Goal: Task Accomplishment & Management: Manage account settings

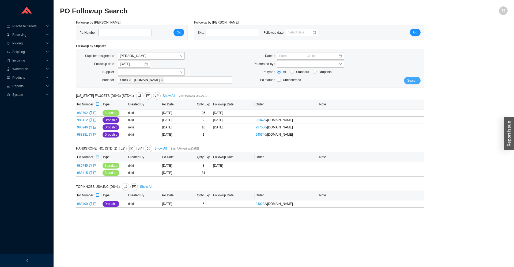
click at [415, 83] on span "Search" at bounding box center [412, 80] width 10 height 5
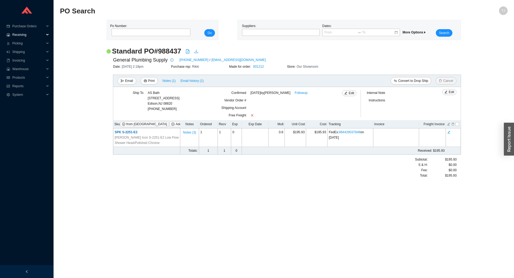
click at [33, 38] on span "Receiving" at bounding box center [28, 35] width 32 height 9
click at [22, 103] on span "Reports" at bounding box center [28, 103] width 32 height 9
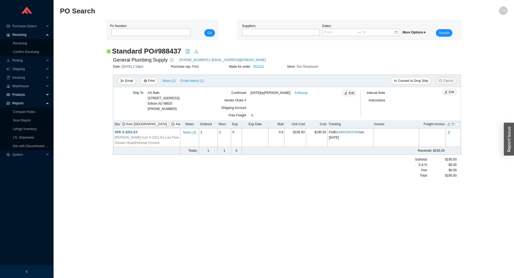
click at [21, 94] on span "Products" at bounding box center [28, 95] width 32 height 9
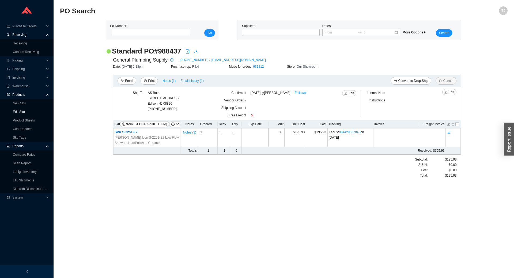
click at [22, 112] on link "Edit Sku" at bounding box center [19, 112] width 12 height 4
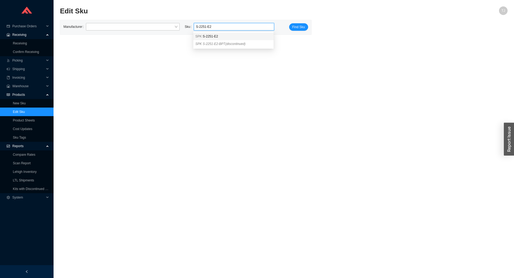
click at [208, 35] on span "S-2251-E2" at bounding box center [210, 37] width 15 height 4
type input "SPK S-2251-E2"
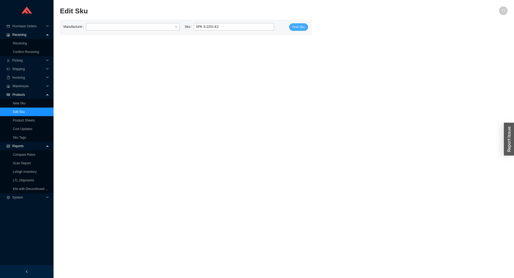
click at [297, 30] on button "Find Sku" at bounding box center [298, 26] width 19 height 7
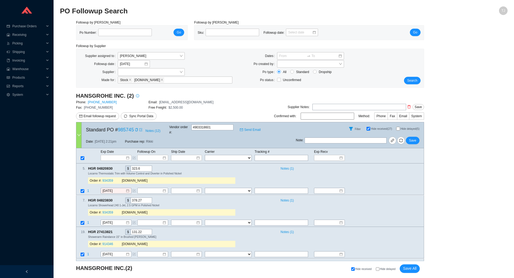
select select "1"
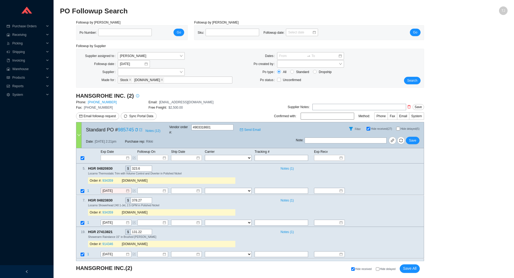
select select "1"
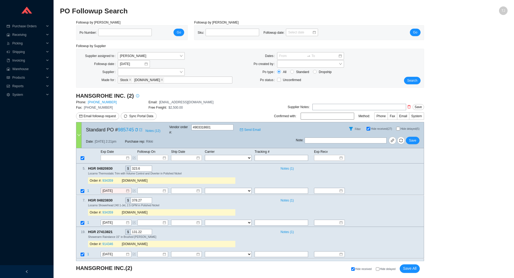
select select "1"
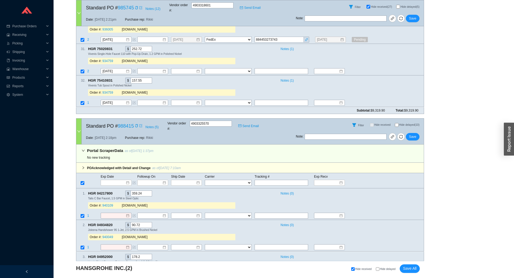
scroll to position [626, 0]
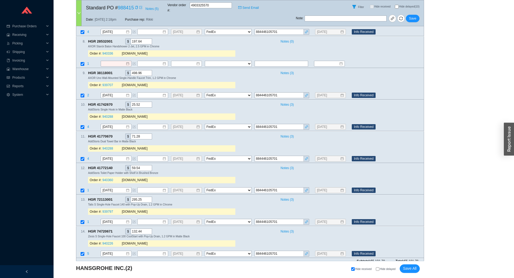
click at [386, 271] on span "Hide delayed" at bounding box center [388, 269] width 16 height 3
click at [379, 271] on input "Hide delayed" at bounding box center [377, 268] width 3 height 3
checkbox input "true"
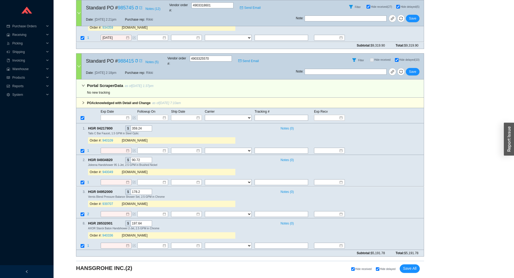
scroll to position [143, 0]
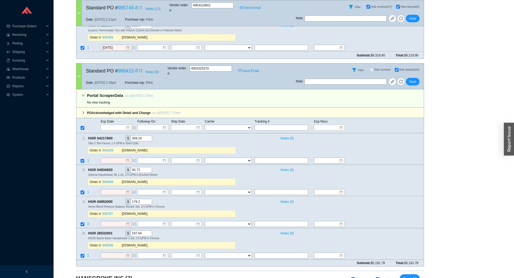
click at [85, 111] on icon "right" at bounding box center [83, 112] width 3 height 3
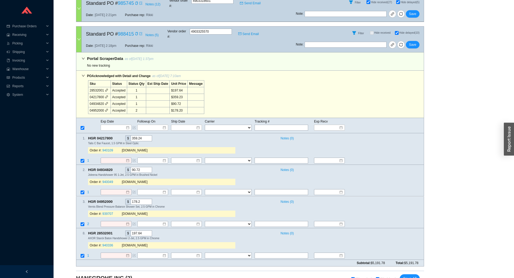
click at [85, 102] on div "PO Acknowledged with Detail and Change as of 9/17/25 7:10am Sku Status Status Q…" at bounding box center [250, 94] width 348 height 47
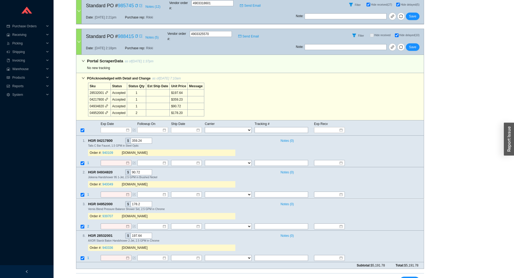
scroll to position [0, 0]
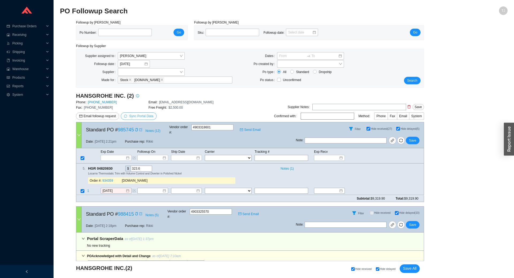
click at [142, 115] on span "Sync Portal Data" at bounding box center [141, 116] width 24 height 4
click at [164, 102] on button "OK" at bounding box center [167, 101] width 9 height 6
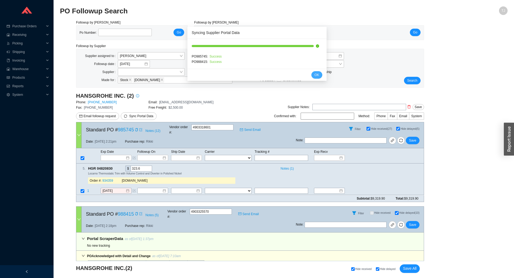
click at [316, 76] on span "OK" at bounding box center [317, 74] width 5 height 5
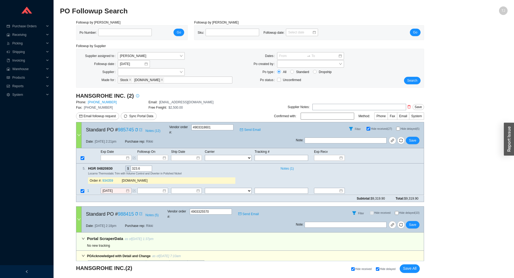
select select "1"
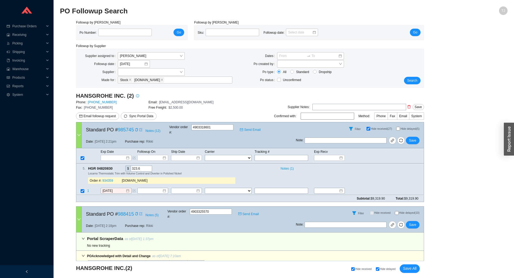
select select "1"
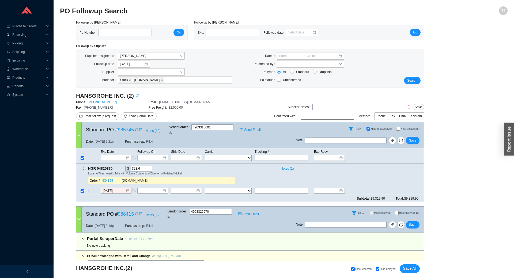
select select "1"
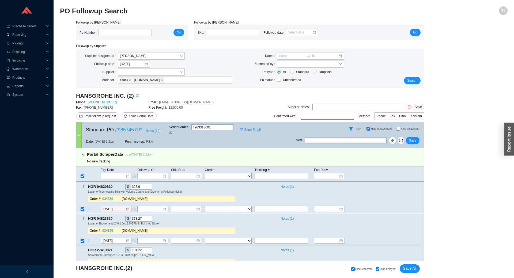
checkbox input "false"
click at [385, 269] on span "Hide delayed" at bounding box center [388, 269] width 16 height 3
click at [379, 269] on input "Hide delayed" at bounding box center [377, 268] width 3 height 3
click at [385, 271] on span "Hide delayed" at bounding box center [388, 269] width 16 height 3
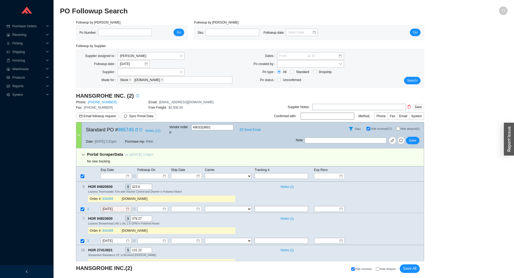
click at [379, 271] on input "Hide delayed" at bounding box center [377, 268] width 3 height 3
checkbox input "true"
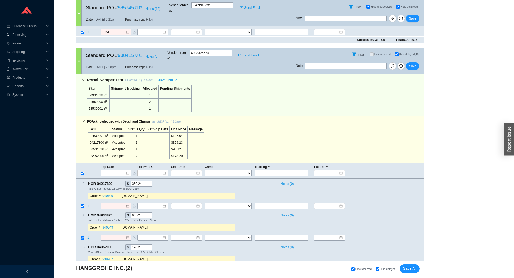
scroll to position [223, 0]
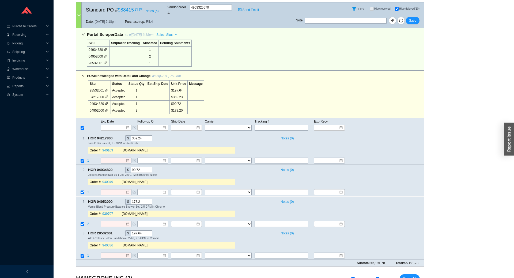
click at [83, 74] on icon "down" at bounding box center [83, 75] width 3 height 3
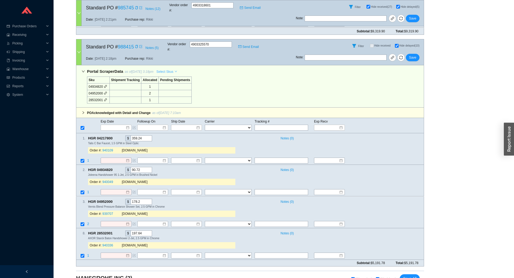
click at [164, 69] on span "Select Skus" at bounding box center [164, 71] width 17 height 5
click at [165, 69] on span "Allocated" at bounding box center [165, 70] width 17 height 5
checkbox input "false"
click at [107, 125] on input at bounding box center [114, 127] width 23 height 5
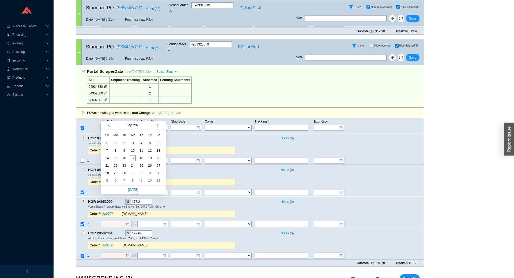
type input "9/22/2025"
click at [118, 166] on div "22" at bounding box center [116, 166] width 6 height 6
type input "9/22/2025"
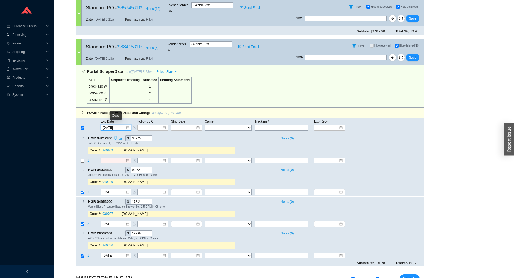
click at [115, 136] on icon "copy" at bounding box center [115, 137] width 3 height 3
click at [89, 157] on td "1" at bounding box center [93, 160] width 13 height 7
click at [88, 159] on span "1" at bounding box center [88, 161] width 2 height 4
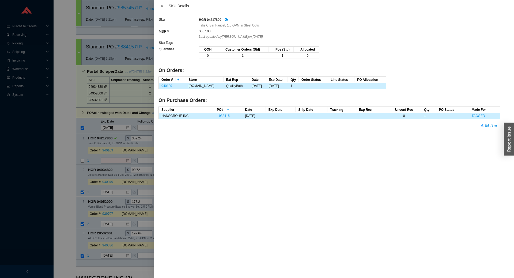
click at [177, 85] on td "940109" at bounding box center [172, 86] width 27 height 6
click at [171, 86] on link "940109" at bounding box center [166, 86] width 11 height 4
click at [119, 147] on div at bounding box center [257, 139] width 514 height 278
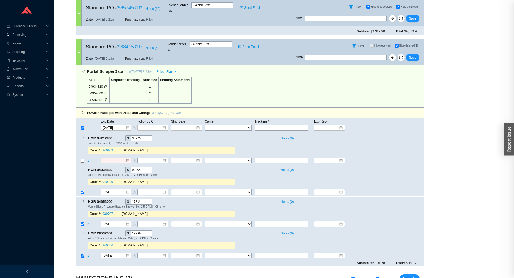
click at [114, 149] on div at bounding box center [257, 139] width 514 height 278
click at [110, 158] on input at bounding box center [114, 160] width 23 height 5
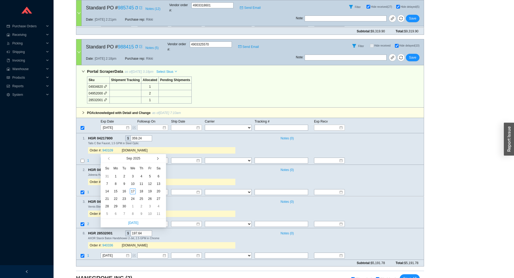
click at [158, 158] on button "button" at bounding box center [157, 158] width 5 height 9
type input "10/17/2025"
click at [148, 191] on div "17" at bounding box center [150, 192] width 6 height 6
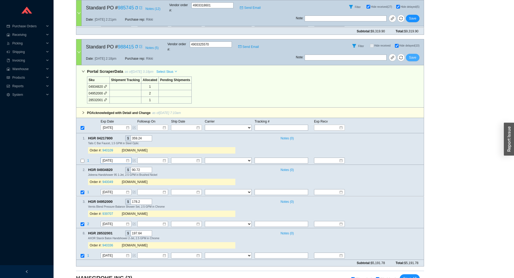
click at [411, 55] on span "Save" at bounding box center [412, 57] width 7 height 5
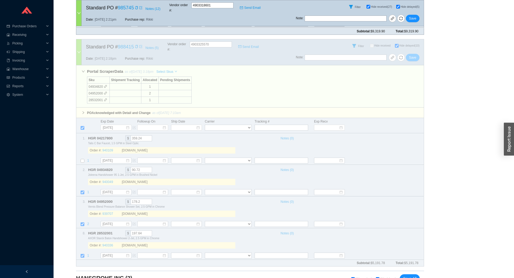
scroll to position [0, 0]
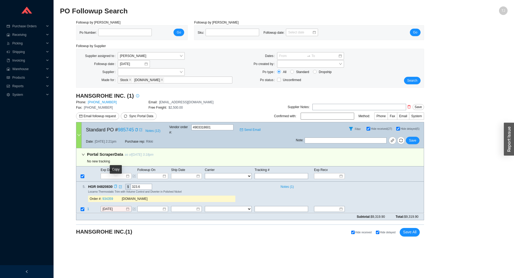
click at [115, 185] on icon "copy" at bounding box center [115, 186] width 3 height 3
click at [88, 208] on span "1" at bounding box center [88, 210] width 2 height 4
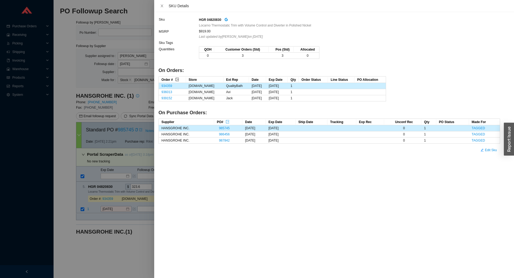
click at [178, 80] on icon "export" at bounding box center [177, 79] width 3 height 3
click at [65, 115] on div at bounding box center [257, 139] width 514 height 278
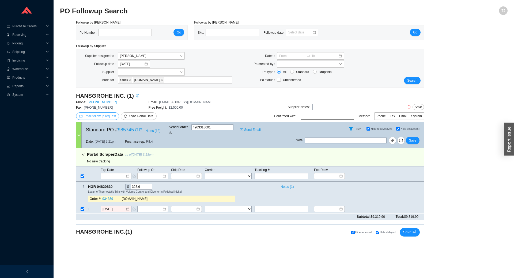
click at [94, 118] on span "Email followup request" at bounding box center [100, 116] width 32 height 5
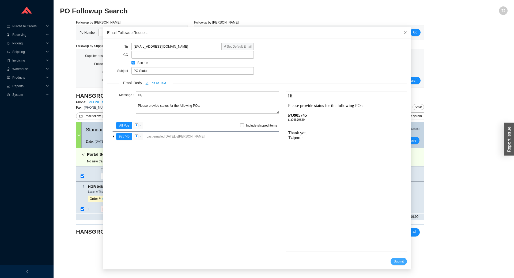
click at [395, 261] on span "Submit" at bounding box center [399, 261] width 10 height 5
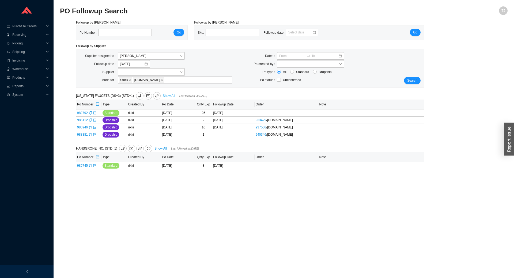
click at [169, 97] on link "Show All" at bounding box center [169, 96] width 12 height 4
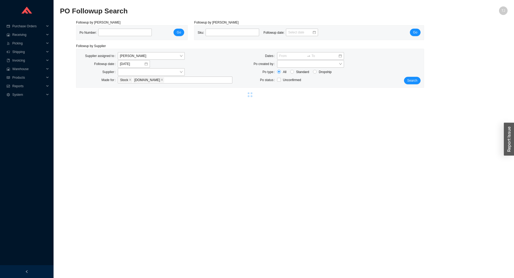
select select "2"
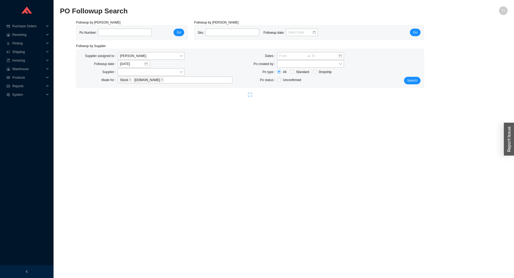
select select "2"
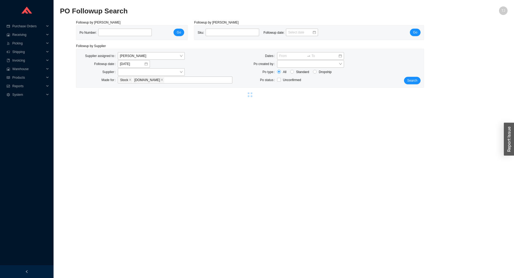
select select "2"
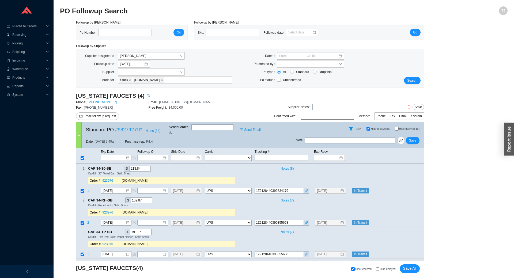
click at [386, 270] on span "Hide delayed" at bounding box center [388, 269] width 16 height 3
click at [379, 270] on input "Hide delayed" at bounding box center [377, 268] width 3 height 3
checkbox input "true"
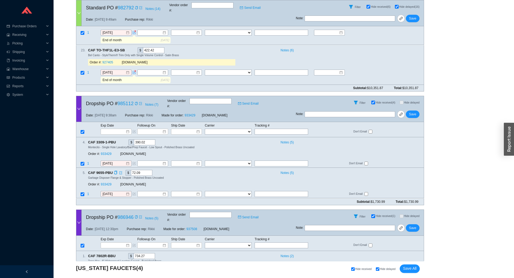
scroll to position [181, 0]
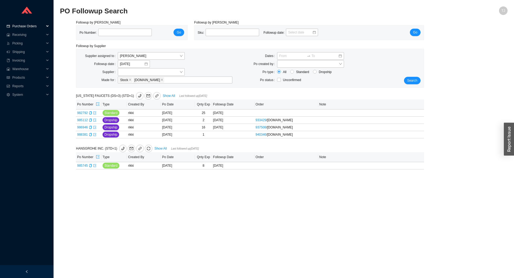
click at [32, 25] on span "Purchase Orders" at bounding box center [28, 26] width 32 height 9
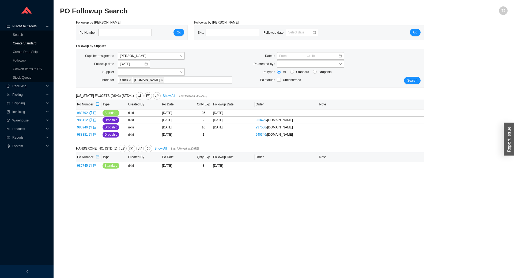
click at [25, 45] on link "Create Standard" at bounding box center [25, 44] width 24 height 4
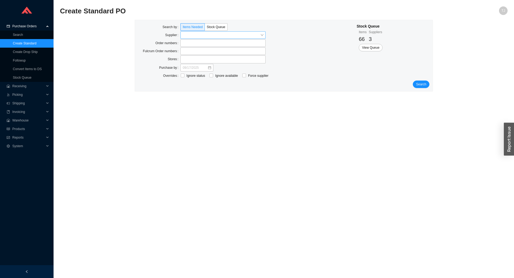
click at [198, 36] on input "search" at bounding box center [222, 35] width 78 height 7
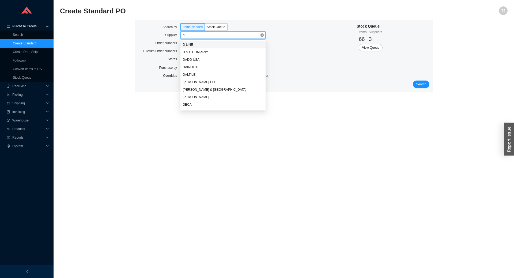
type input "du"
click at [198, 51] on div "DURAVIT" at bounding box center [223, 52] width 81 height 5
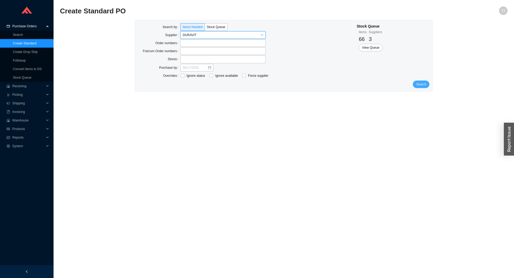
click at [421, 86] on span "Search" at bounding box center [421, 84] width 10 height 5
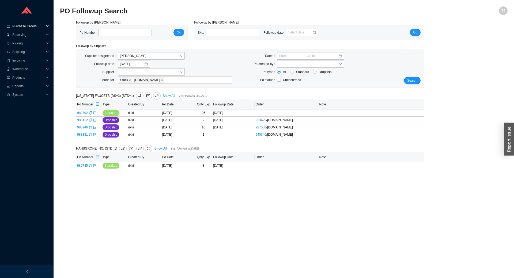
click at [27, 24] on span "Purchase Orders" at bounding box center [28, 26] width 32 height 9
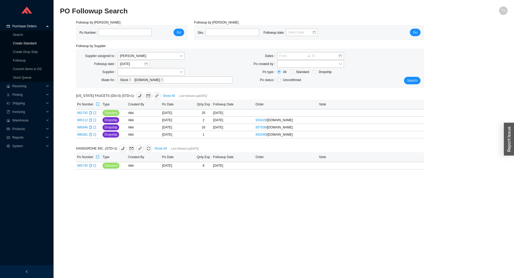
click at [22, 43] on link "Create Standard" at bounding box center [25, 44] width 24 height 4
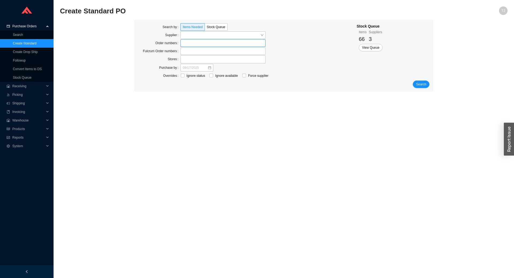
click at [200, 43] on label at bounding box center [222, 42] width 85 height 7
click at [185, 43] on input at bounding box center [183, 43] width 4 height 6
click at [415, 86] on button "Search" at bounding box center [421, 84] width 17 height 7
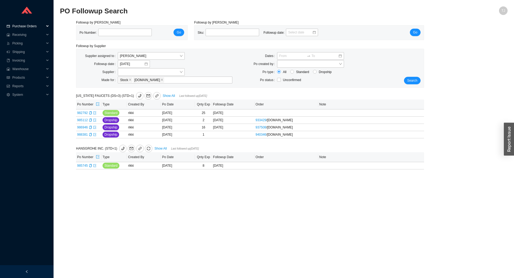
click at [30, 24] on span "Purchase Orders" at bounding box center [28, 26] width 32 height 9
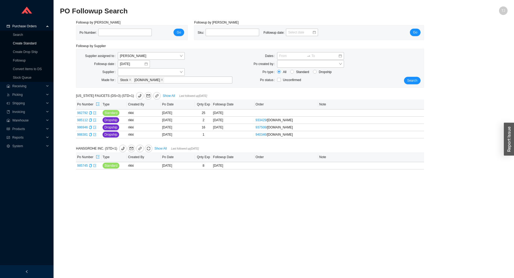
click at [28, 43] on link "Create Standard" at bounding box center [25, 44] width 24 height 4
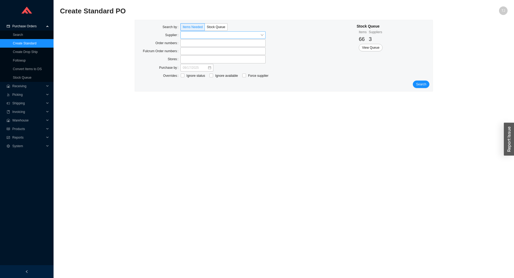
click at [190, 36] on input "search" at bounding box center [222, 35] width 78 height 7
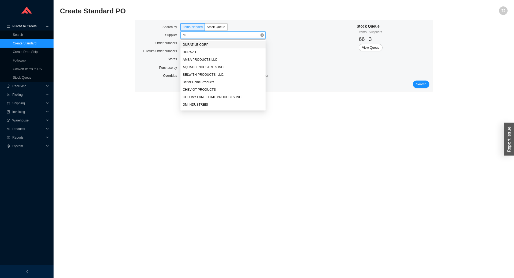
type input "dur"
drag, startPoint x: 196, startPoint y: 50, endPoint x: 200, endPoint y: 51, distance: 3.5
click at [197, 50] on div "DURAVIT" at bounding box center [223, 52] width 81 height 5
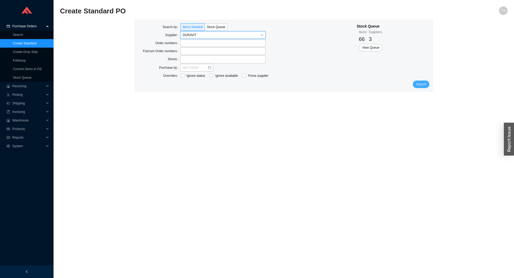
click at [419, 84] on span "Search" at bounding box center [421, 84] width 10 height 5
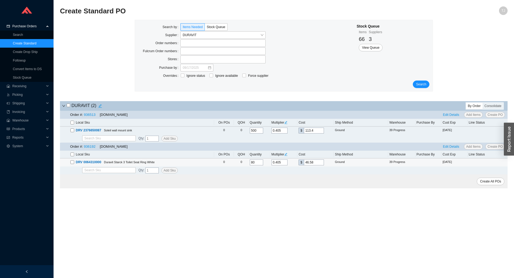
click at [72, 160] on div "DRV 0064310000 Duravit Starck 3 Toilet Seat Ring White" at bounding box center [141, 162] width 143 height 5
click at [71, 163] on input "checkbox" at bounding box center [72, 162] width 4 height 4
checkbox input "true"
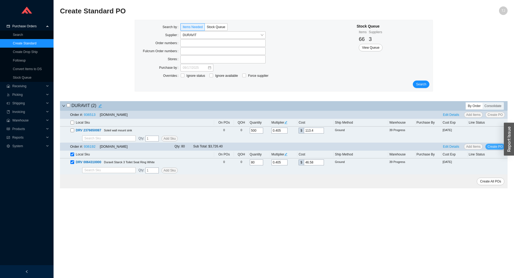
click at [497, 147] on span "Create PO" at bounding box center [495, 146] width 15 height 5
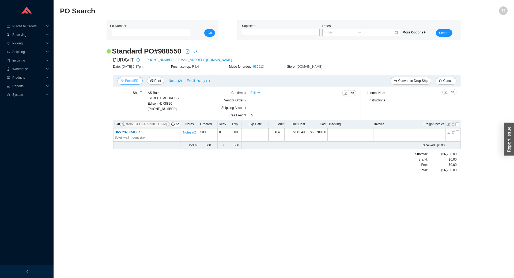
click at [129, 82] on span "Email/EDI" at bounding box center [132, 80] width 14 height 5
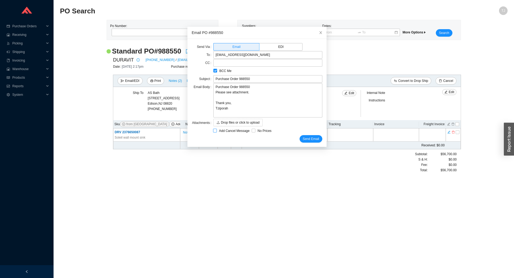
click at [227, 131] on span "Add Cancel Message" at bounding box center [234, 130] width 35 height 5
click at [217, 131] on input "Add Cancel Message" at bounding box center [215, 131] width 4 height 4
checkbox input "true"
type input "Purchase Order 988550 - PLEASE CANCEL"
type textarea "Please cancel and confirm via email. Thank you, Tziporah"
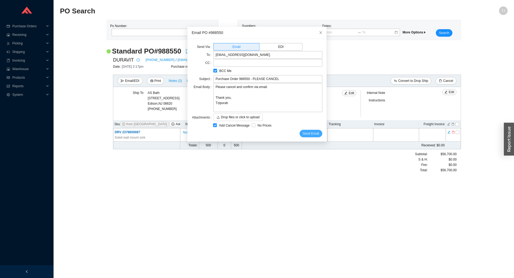
click at [308, 134] on span "Send Email" at bounding box center [311, 133] width 16 height 5
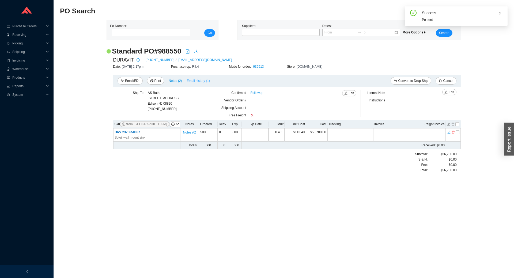
click at [198, 80] on span "Email history (1)" at bounding box center [198, 80] width 23 height 5
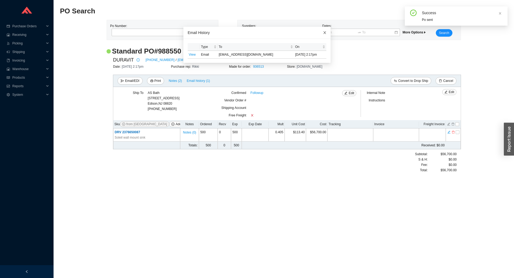
click at [324, 30] on span "Close" at bounding box center [325, 33] width 12 height 12
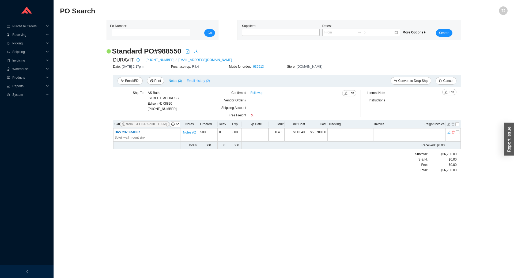
click at [191, 82] on span "Email history (2)" at bounding box center [198, 80] width 23 height 5
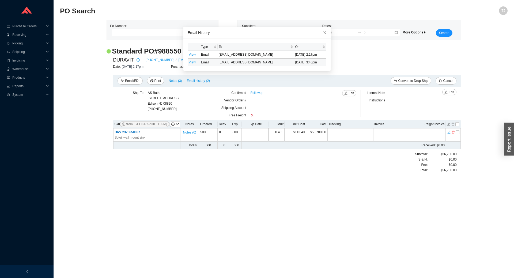
click at [191, 62] on link "View" at bounding box center [192, 63] width 7 height 4
click at [107, 111] on div "Standard PO # 988550 DURAVIT [PHONE_NUMBER] / [EMAIL_ADDRESS][DOMAIN_NAME] Date…" at bounding box center [284, 113] width 448 height 132
click at [328, 32] on span "Close" at bounding box center [325, 33] width 12 height 12
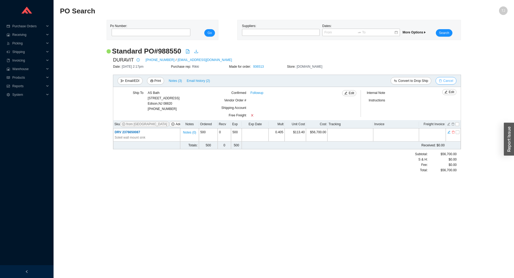
click at [451, 83] on span "Cancel" at bounding box center [448, 80] width 10 height 5
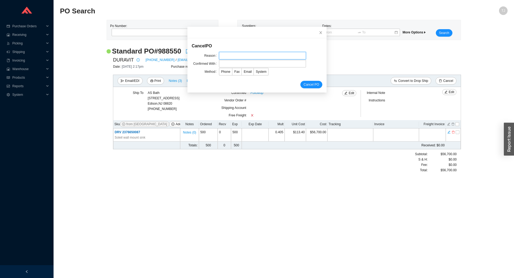
click at [265, 55] on input "text" at bounding box center [262, 55] width 87 height 7
type input "Made in error"
click at [245, 64] on input "text" at bounding box center [262, 63] width 87 height 7
click at [230, 63] on input "text" at bounding box center [262, 63] width 87 height 7
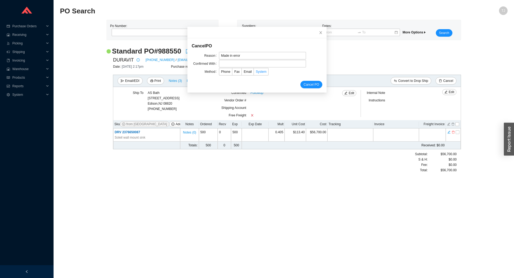
click at [262, 70] on span "System" at bounding box center [261, 72] width 11 height 4
click at [254, 73] on input "System" at bounding box center [254, 73] width 0 height 0
click at [314, 83] on span "Cancel PO" at bounding box center [312, 84] width 16 height 5
click at [231, 63] on input "text" at bounding box center [262, 63] width 87 height 7
click at [242, 65] on input "text" at bounding box center [262, 63] width 87 height 7
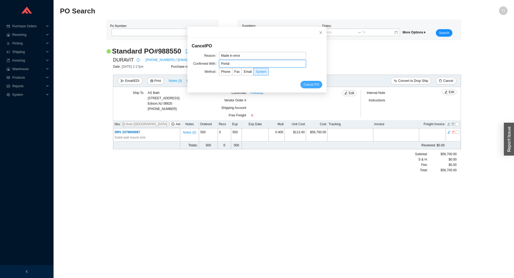
type input "Portal"
click at [309, 84] on span "Cancel PO" at bounding box center [312, 84] width 16 height 5
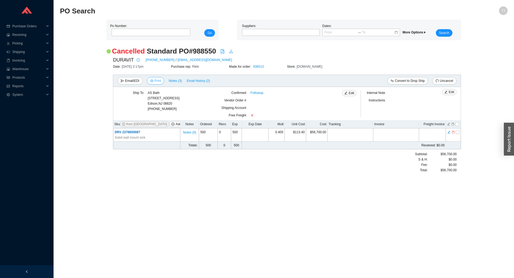
click at [154, 82] on span "Print" at bounding box center [157, 80] width 7 height 5
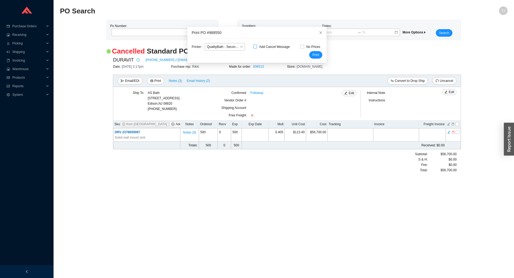
click at [266, 48] on span "Add Cancel Message" at bounding box center [274, 46] width 35 height 5
click at [257, 48] on input "Add Cancel Message" at bounding box center [255, 47] width 4 height 4
checkbox input "true"
click at [314, 55] on span "Print" at bounding box center [315, 54] width 7 height 5
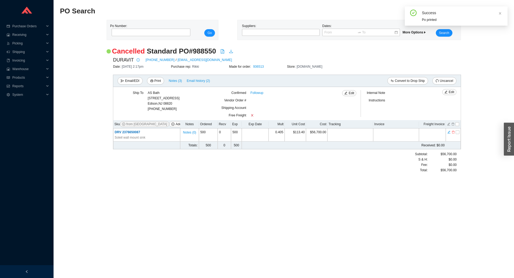
click at [253, 227] on main "PO Search TJ Po Number: Go Suppliers: Dates: More Options Search Cancelled Stan…" at bounding box center [284, 142] width 448 height 272
click at [157, 79] on span "Print" at bounding box center [157, 80] width 7 height 5
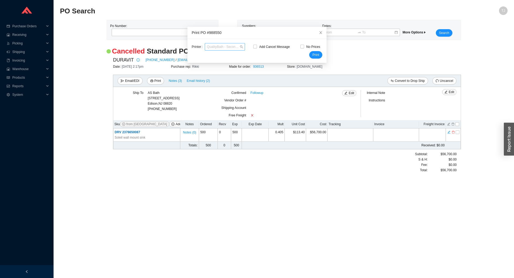
click at [231, 45] on span "QualityBath - Second Floor" at bounding box center [225, 46] width 36 height 7
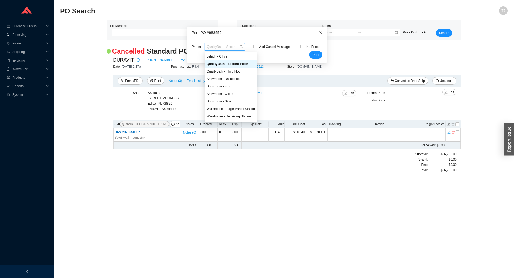
click at [320, 35] on span "Close" at bounding box center [321, 33] width 12 height 12
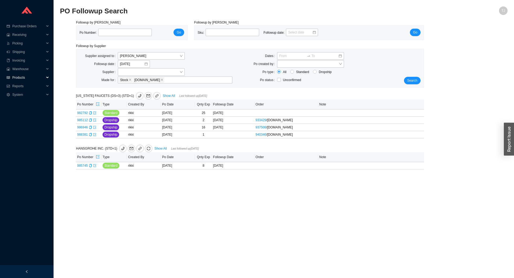
click at [18, 79] on span "Products" at bounding box center [28, 77] width 32 height 9
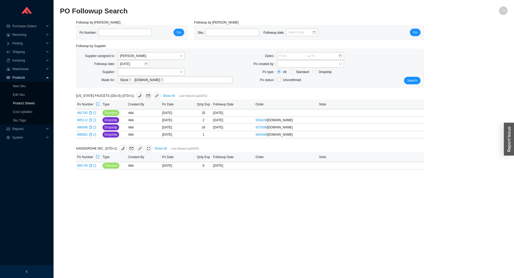
click at [29, 103] on link "Product Sheets" at bounding box center [24, 103] width 22 height 4
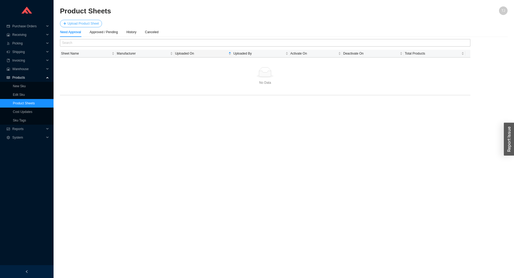
drag, startPoint x: 90, startPoint y: 18, endPoint x: 86, endPoint y: 22, distance: 5.1
click at [88, 20] on section "Product Sheets TJ Upload Product Sheet Need Approval Approved / Pending History…" at bounding box center [284, 50] width 448 height 89
click at [86, 22] on span "Upload Product Sheet" at bounding box center [82, 23] width 31 height 5
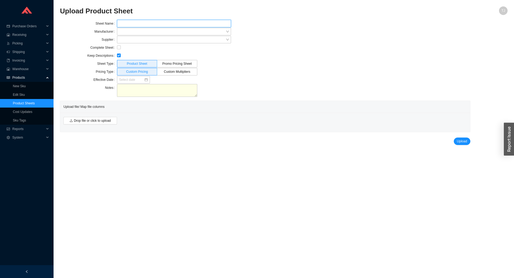
click at [130, 25] on input "text" at bounding box center [174, 23] width 114 height 7
paste input "Cal Faucets [DATE]"
type input "Cal Faucets September 2025"
click at [129, 31] on input "search" at bounding box center [172, 31] width 107 height 7
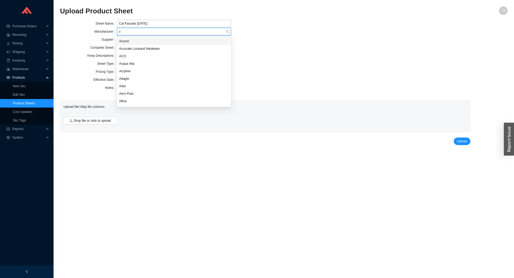
type input "ca"
click at [135, 56] on div "California Faucets" at bounding box center [174, 56] width 110 height 5
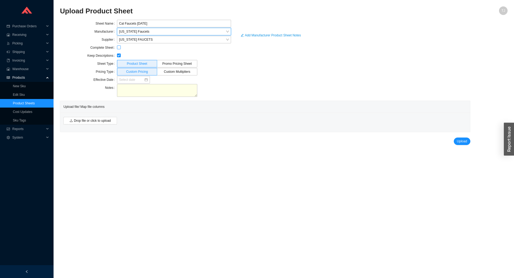
click at [120, 48] on input "checkbox" at bounding box center [119, 48] width 4 height 4
checkbox input "true"
click at [118, 55] on input "checkbox" at bounding box center [119, 56] width 4 height 4
checkbox input "false"
click at [124, 80] on input at bounding box center [131, 79] width 25 height 5
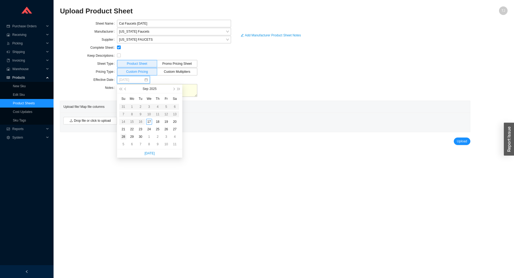
type input "09/28/2025"
click at [123, 138] on div "28" at bounding box center [123, 137] width 6 height 6
click at [88, 122] on span "Drop file or click to upload" at bounding box center [92, 120] width 37 height 5
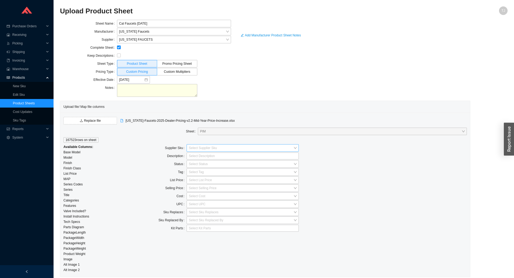
click at [221, 147] on input "search" at bounding box center [241, 148] width 105 height 7
click at [207, 166] on div "Model - 100 %" at bounding box center [243, 165] width 108 height 5
click at [203, 156] on div at bounding box center [240, 155] width 105 height 5
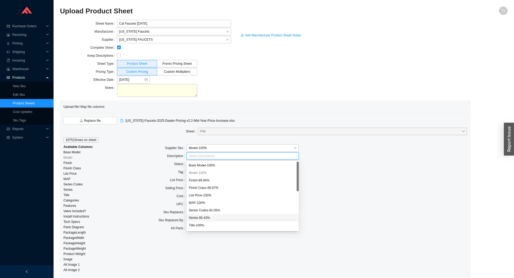
click at [212, 218] on div "Series - 90.43 %" at bounding box center [243, 218] width 108 height 5
click at [205, 224] on div "Title - 100 %" at bounding box center [243, 225] width 108 height 5
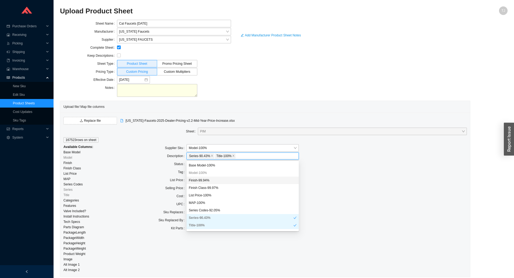
click at [202, 181] on div "Finish - 99.94 %" at bounding box center [243, 180] width 108 height 5
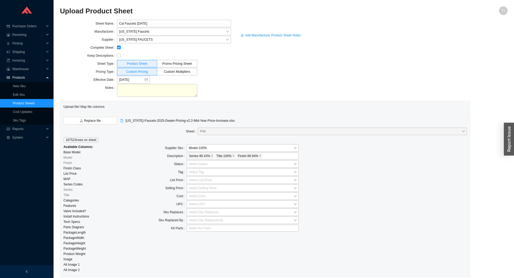
click at [157, 173] on div "Tag" at bounding box center [159, 172] width 56 height 8
click at [193, 180] on input "search" at bounding box center [241, 180] width 105 height 7
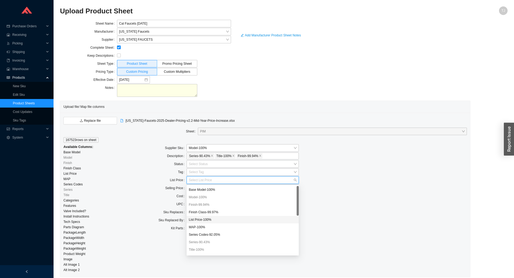
click at [208, 217] on div "List Price - 100 %" at bounding box center [243, 219] width 112 height 7
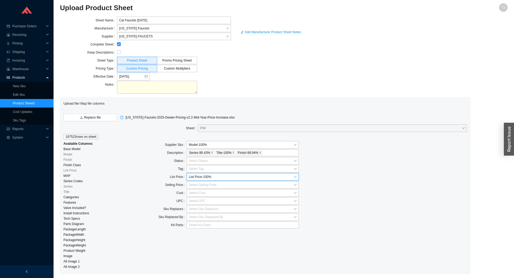
scroll to position [17, 0]
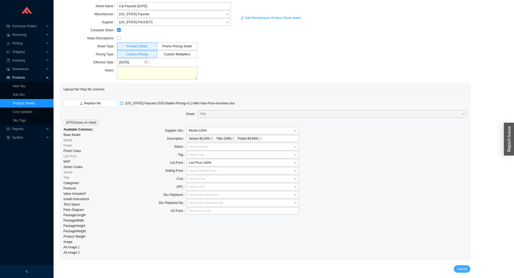
click at [464, 267] on span "Upload" at bounding box center [462, 268] width 10 height 5
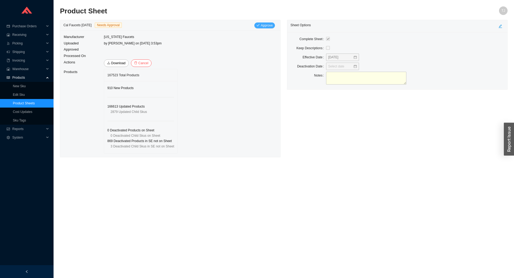
click at [271, 26] on span "Approve" at bounding box center [267, 25] width 12 height 5
click at [304, 48] on button "Yes" at bounding box center [301, 48] width 10 height 6
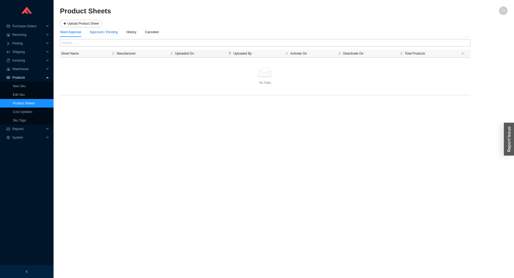
click at [102, 34] on div "Approved / Pending" at bounding box center [104, 31] width 28 height 5
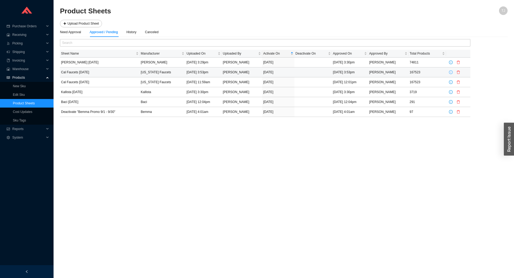
click at [450, 73] on icon "info-circle" at bounding box center [451, 72] width 4 height 4
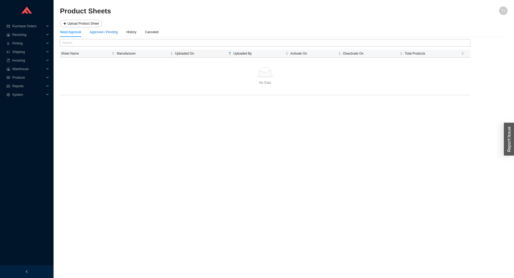
click at [108, 35] on div "Approved / Pending" at bounding box center [104, 31] width 28 height 5
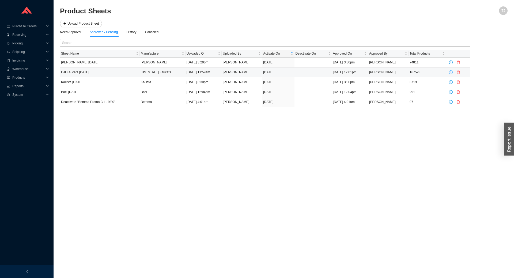
click at [452, 73] on icon "info-circle" at bounding box center [451, 72] width 4 height 4
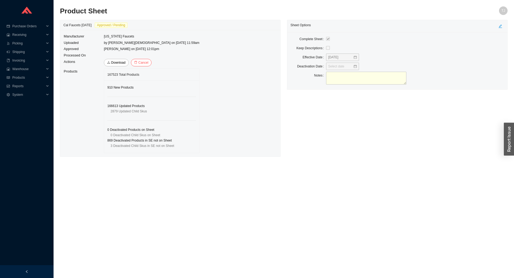
click at [87, 26] on div "Cal Faucets [DATE] Approved / Pending" at bounding box center [96, 24] width 66 height 5
click at [88, 24] on div "Cal Faucets [DATE] Approved / Pending" at bounding box center [96, 24] width 66 height 5
drag, startPoint x: 65, startPoint y: 24, endPoint x: 96, endPoint y: 24, distance: 30.8
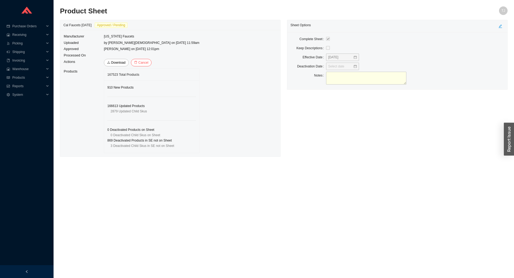
click at [95, 24] on div "Cal Faucets [DATE] Approved / Pending" at bounding box center [96, 24] width 66 height 5
drag, startPoint x: 103, startPoint y: 25, endPoint x: 57, endPoint y: 25, distance: 46.1
click at [63, 25] on div "Cal Faucets [DATE] Approved / Pending" at bounding box center [170, 25] width 214 height 10
copy div "Cal Faucets [DATE]"
click at [141, 62] on span "Cancel" at bounding box center [143, 62] width 10 height 5
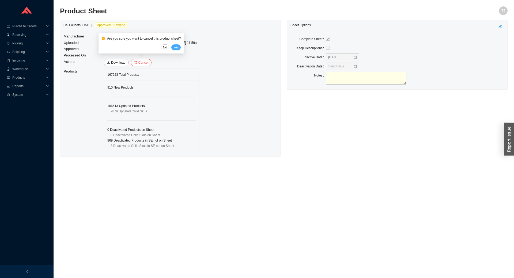
click at [176, 47] on span "Yes" at bounding box center [176, 47] width 5 height 5
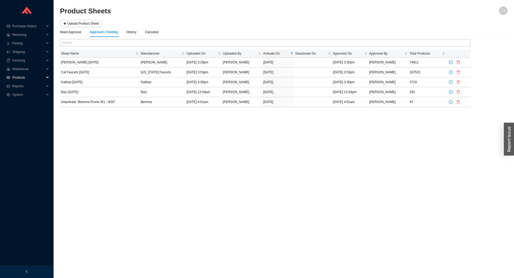
click at [18, 77] on span "Products" at bounding box center [28, 77] width 32 height 9
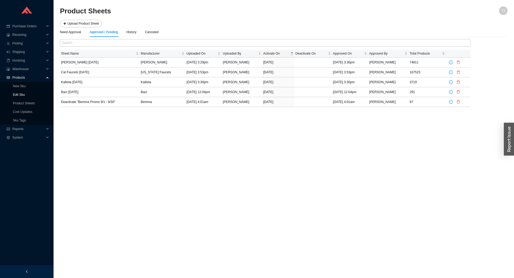
click at [18, 96] on link "Edit Sku" at bounding box center [19, 95] width 12 height 4
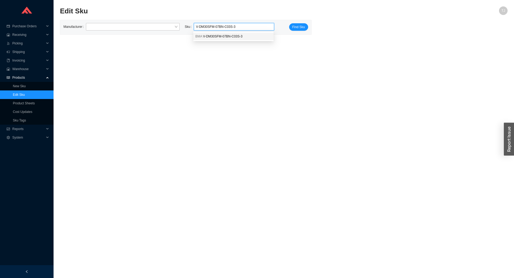
click at [228, 37] on span "V-DM30SFM-07BN-C03S-3" at bounding box center [222, 37] width 39 height 4
type input "BMA V-DM30SFM-07BN-C03S-3"
click at [301, 28] on span "Find Sku" at bounding box center [298, 26] width 13 height 5
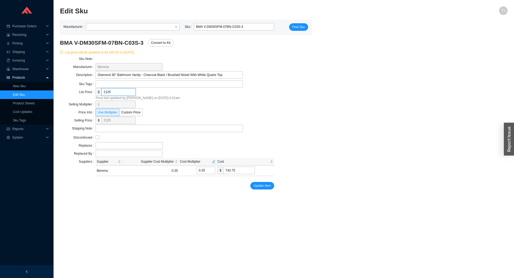
drag, startPoint x: 110, startPoint y: 89, endPoint x: 86, endPoint y: 94, distance: 23.4
click at [101, 94] on input "2125" at bounding box center [118, 91] width 34 height 7
type input "3"
type input "1.05"
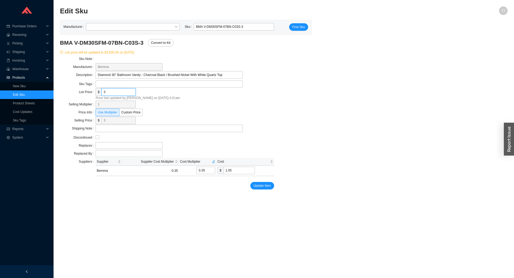
type input "30"
type input "10.5"
type input "303"
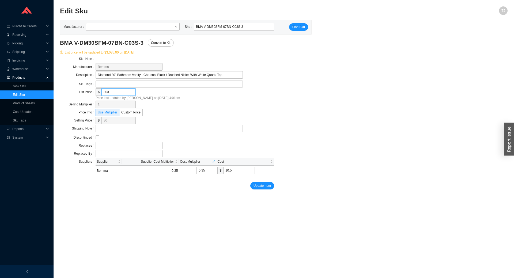
type input "106.05"
type input "3035"
type input "1062.25"
type input "3035"
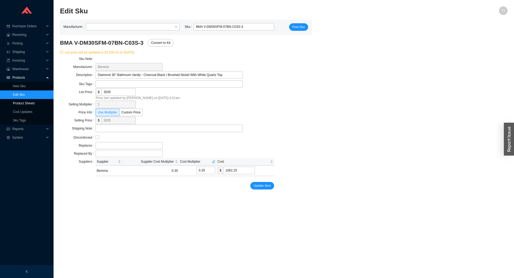
click at [26, 104] on link "Product Sheets" at bounding box center [24, 103] width 22 height 4
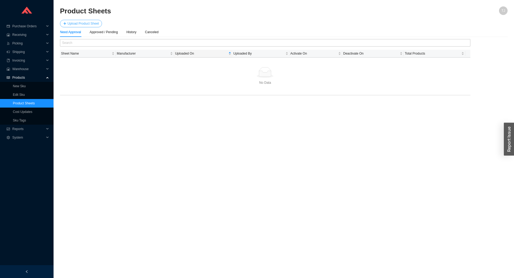
click at [86, 23] on span "Upload Product Sheet" at bounding box center [82, 23] width 31 height 5
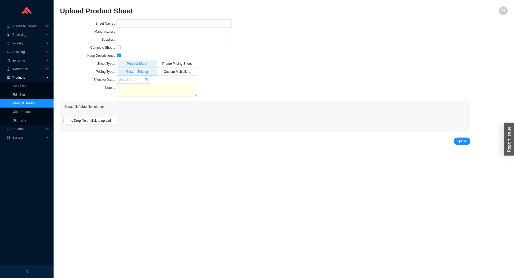
click at [155, 21] on input "text" at bounding box center [174, 23] width 114 height 7
click at [143, 23] on input "Bemma Promo 9/1 - 9/30" at bounding box center [174, 23] width 114 height 7
click at [153, 22] on input "Bemma Promo 10/1 - 9/30" at bounding box center [174, 23] width 114 height 7
drag, startPoint x: 161, startPoint y: 24, endPoint x: 158, endPoint y: 24, distance: 3.5
click at [158, 24] on input "Bemma Promo 10/1 - 12/30" at bounding box center [174, 23] width 114 height 7
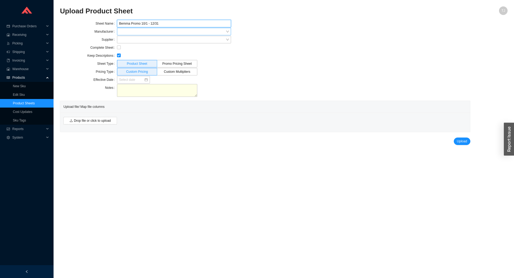
type input "Bemma Promo 10/1 - 12/31"
click at [122, 33] on input "search" at bounding box center [172, 31] width 107 height 7
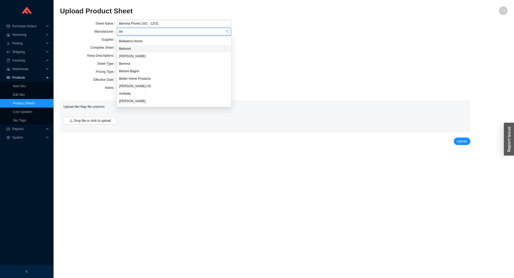
type input "bem"
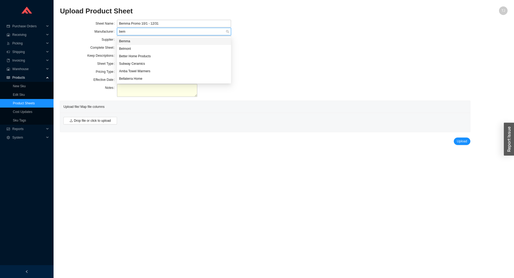
click at [125, 42] on div "Bemma" at bounding box center [174, 41] width 110 height 5
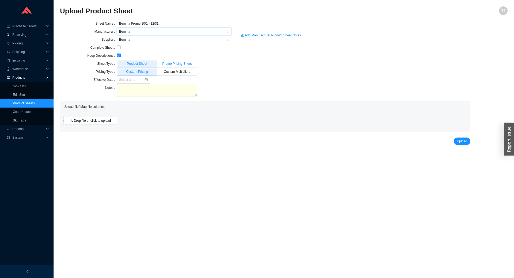
click at [174, 63] on span "Promo Pricing Sheet" at bounding box center [176, 64] width 29 height 4
click at [177, 65] on input "Promo Pricing Sheet" at bounding box center [177, 65] width 0 height 0
click at [133, 82] on input at bounding box center [131, 79] width 25 height 5
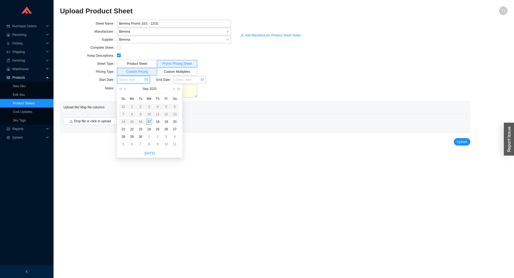
type input "[DATE]"
click at [151, 122] on div "17" at bounding box center [149, 122] width 6 height 6
click at [184, 81] on input at bounding box center [187, 79] width 25 height 5
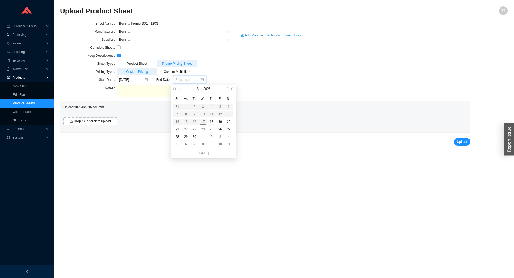
click at [228, 89] on button "button" at bounding box center [227, 89] width 5 height 9
type input "01/01/2026"
click at [211, 137] on div "1" at bounding box center [212, 137] width 6 height 6
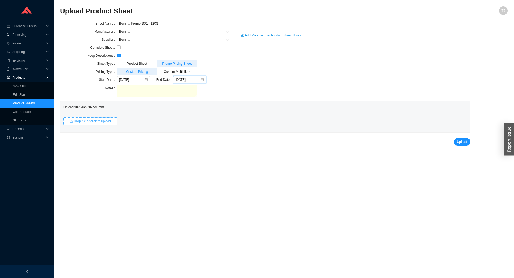
click at [88, 122] on span "Drop file or click to upload" at bounding box center [92, 121] width 37 height 5
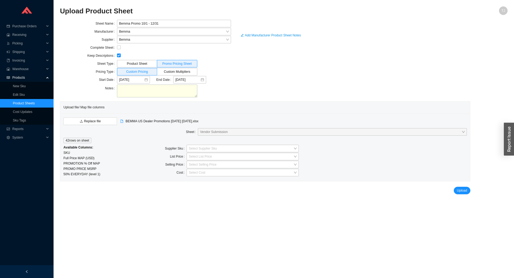
click at [204, 153] on div at bounding box center [243, 153] width 112 height 2
click at [203, 147] on input "search" at bounding box center [241, 148] width 105 height 7
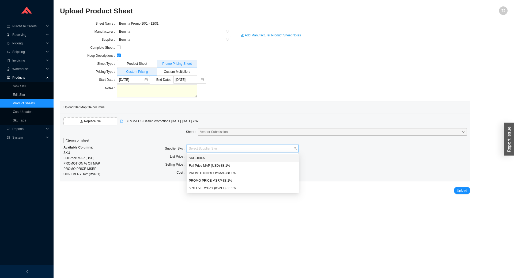
click at [205, 159] on div "SKU - 100 %" at bounding box center [243, 158] width 108 height 5
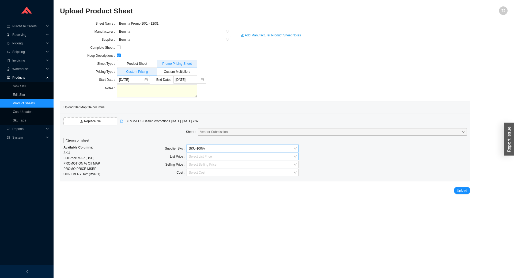
click at [200, 157] on input "search" at bounding box center [241, 156] width 105 height 7
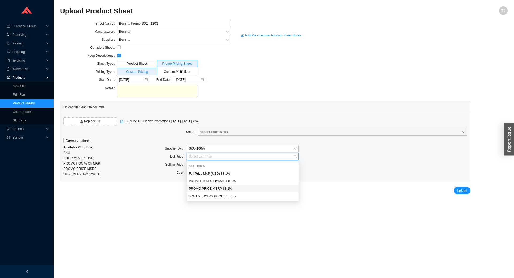
click at [227, 189] on div "PROMO PRICE MSRP - 88.1 %" at bounding box center [243, 188] width 108 height 5
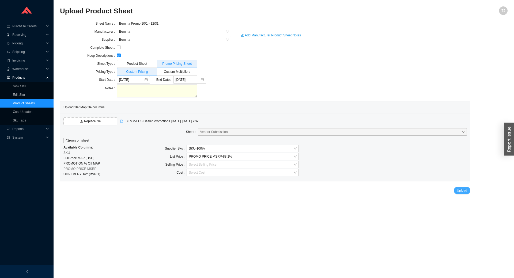
click at [456, 189] on button "Upload" at bounding box center [462, 190] width 17 height 7
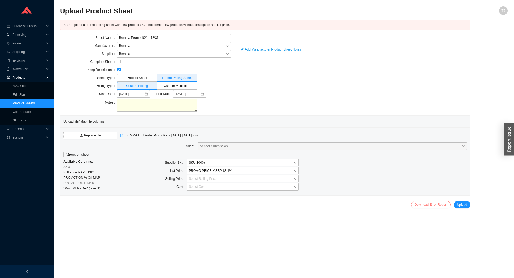
click at [429, 203] on link "Download Error Report" at bounding box center [430, 205] width 33 height 4
click at [94, 135] on span "Replace file" at bounding box center [92, 135] width 17 height 5
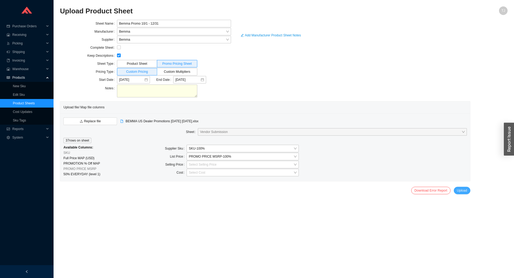
click at [464, 191] on span "Upload" at bounding box center [462, 190] width 10 height 5
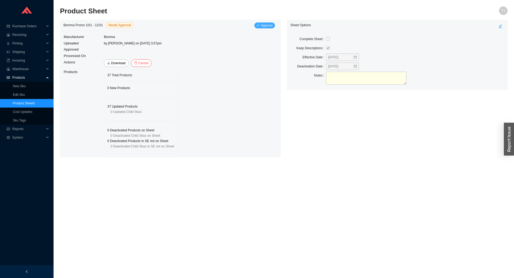
click at [264, 22] on button "Approve" at bounding box center [264, 25] width 21 height 6
click at [300, 47] on span "Yes" at bounding box center [300, 48] width 5 height 5
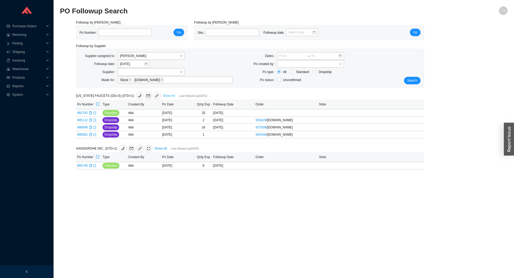
click at [165, 96] on link "Show All" at bounding box center [169, 96] width 12 height 4
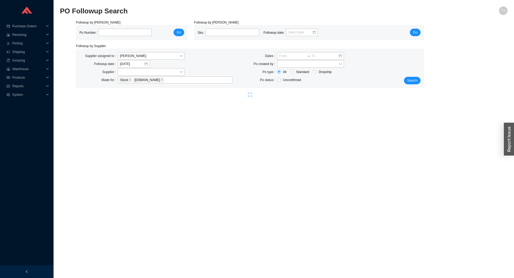
select select "2"
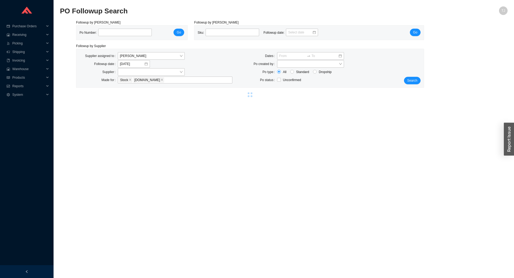
select select "2"
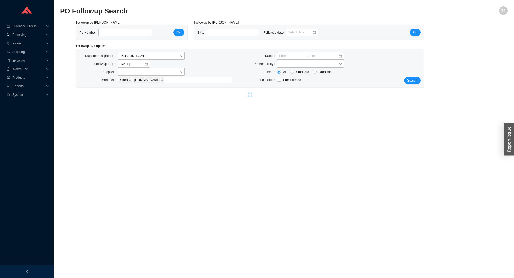
select select "2"
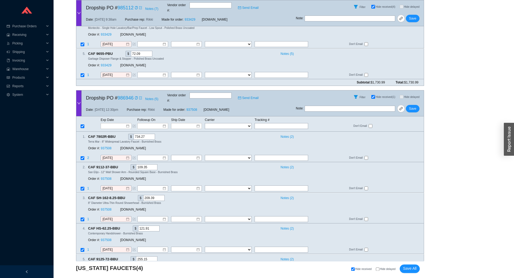
scroll to position [947, 0]
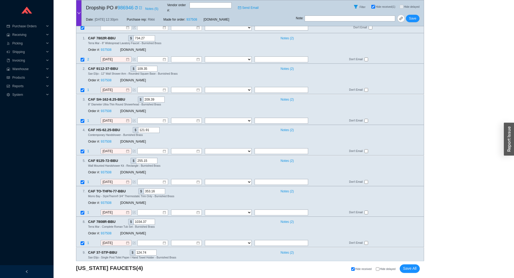
click at [383, 272] on div "Hide received Hide delayed Save All" at bounding box center [305, 269] width 229 height 9
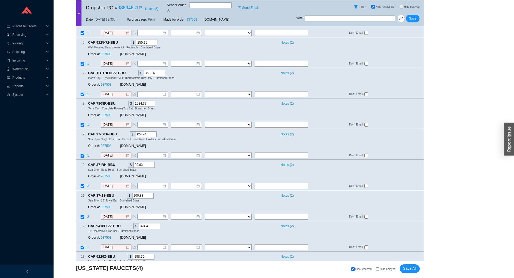
click at [379, 270] on input "Hide delayed" at bounding box center [377, 268] width 3 height 3
checkbox input "true"
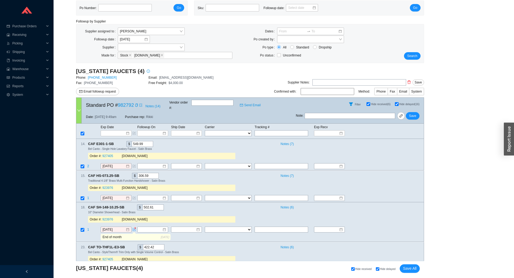
scroll to position [0, 0]
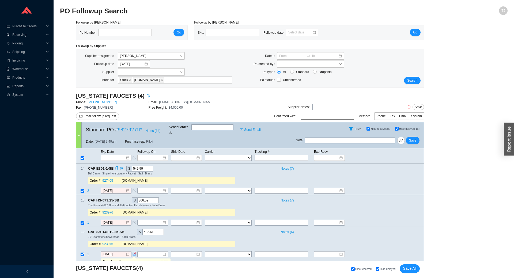
click at [295, 166] on div "Notes ( 7 )" at bounding box center [348, 169] width 141 height 6
click at [289, 166] on span "Notes ( 7 )" at bounding box center [287, 168] width 13 height 5
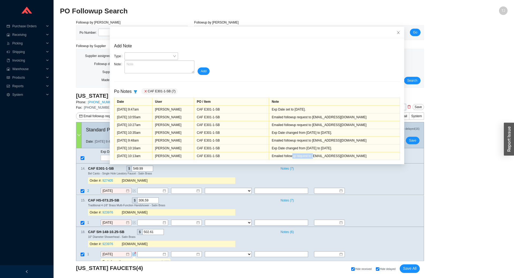
drag, startPoint x: 297, startPoint y: 157, endPoint x: 319, endPoint y: 157, distance: 21.4
click at [319, 157] on div "Emailed followup request to customerservice@calfaucets.com" at bounding box center [334, 155] width 125 height 5
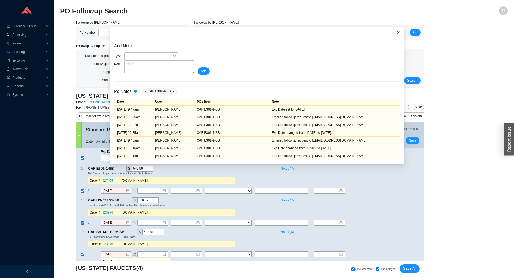
click at [396, 35] on span "Close" at bounding box center [399, 33] width 12 height 12
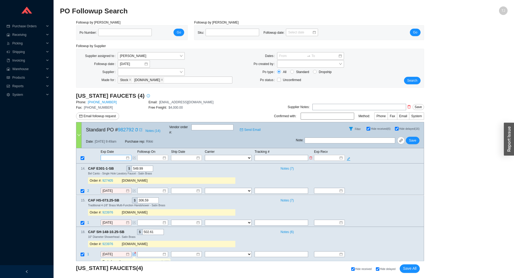
click at [115, 155] on input at bounding box center [114, 157] width 23 height 5
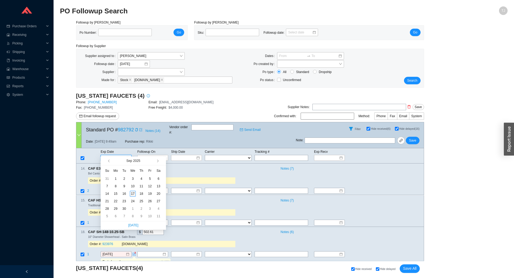
type input "[DATE]"
click at [133, 193] on div "17" at bounding box center [133, 194] width 6 height 6
type input "[DATE]"
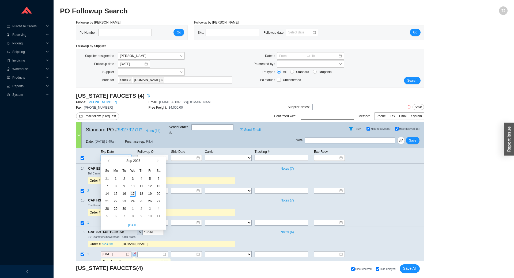
type input "[DATE]"
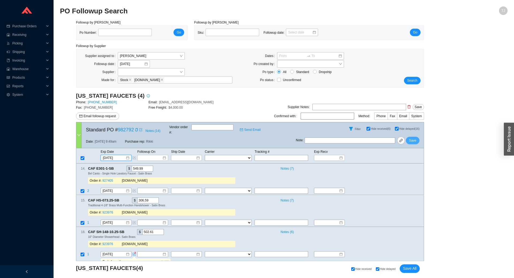
click at [413, 138] on span "Save" at bounding box center [412, 140] width 7 height 5
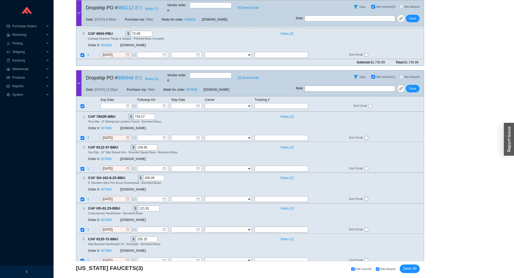
scroll to position [118, 0]
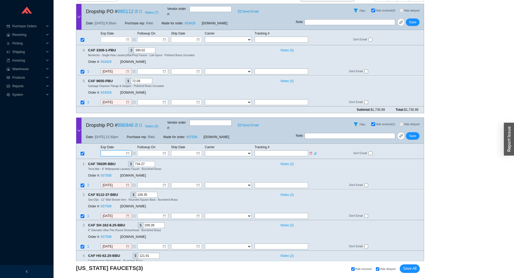
click at [114, 151] on input at bounding box center [114, 153] width 23 height 5
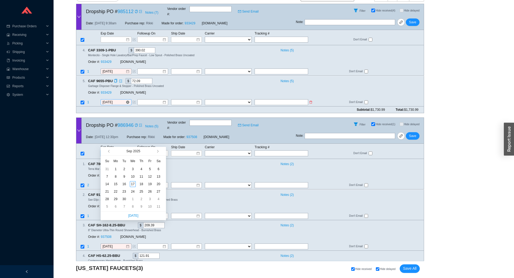
click at [111, 100] on input "[DATE]" at bounding box center [114, 102] width 23 height 5
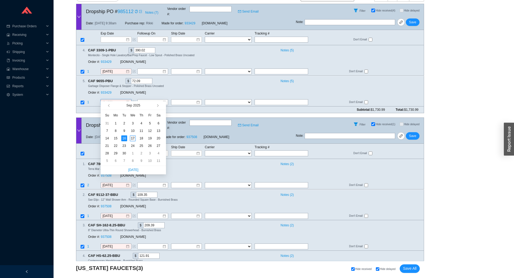
type input "[DATE]"
click at [133, 137] on div "17" at bounding box center [133, 138] width 6 height 6
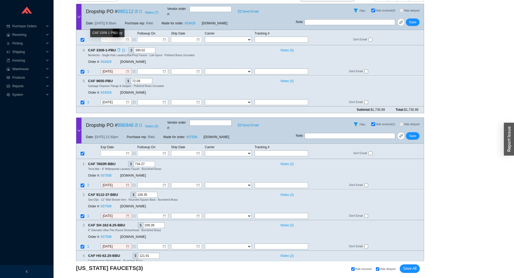
click at [117, 48] on icon "copy" at bounding box center [118, 49] width 3 height 3
click at [108, 60] on link "933429" at bounding box center [106, 62] width 11 height 4
click at [114, 69] on input "[DATE]" at bounding box center [114, 71] width 23 height 5
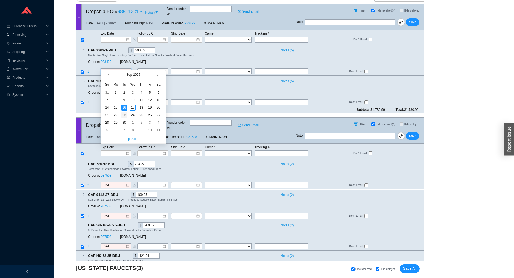
type input "[DATE]"
click at [125, 116] on div "23" at bounding box center [124, 115] width 6 height 6
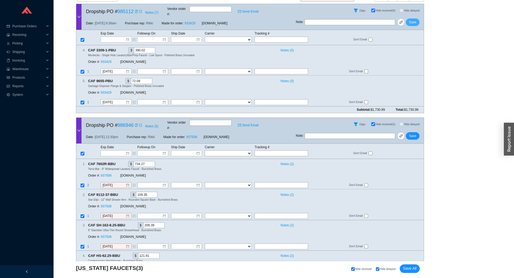
click at [414, 20] on span "Save" at bounding box center [412, 22] width 7 height 5
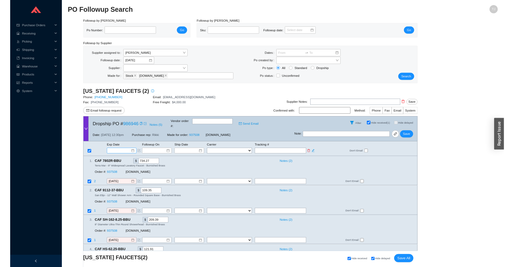
scroll to position [0, 0]
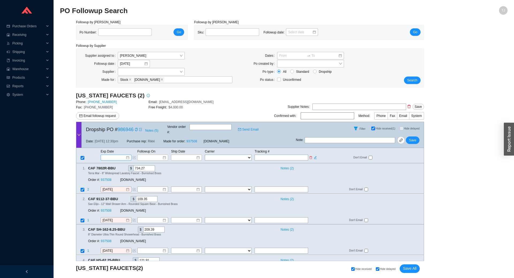
click at [116, 155] on input at bounding box center [114, 157] width 23 height 5
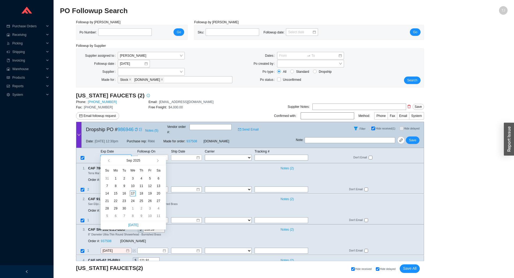
type input "[DATE]"
click at [135, 193] on div "17" at bounding box center [133, 194] width 6 height 6
type input "[DATE]"
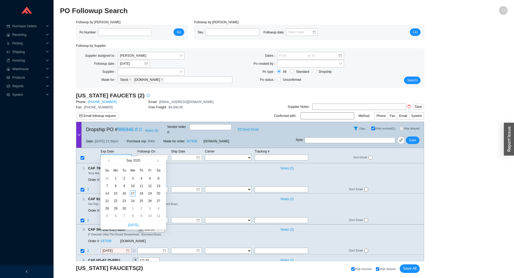
type input "[DATE]"
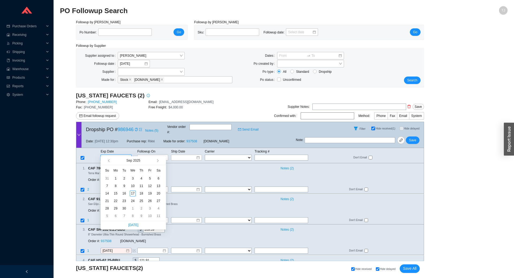
type input "[DATE]"
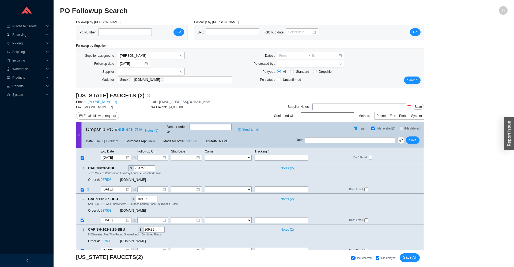
scroll to position [153, 0]
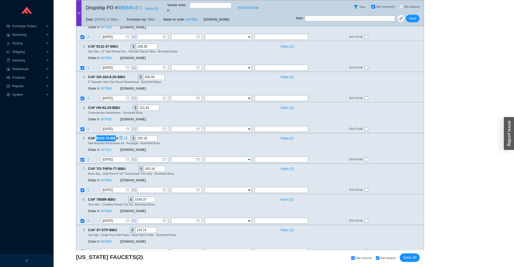
click at [106, 148] on link "937508" at bounding box center [106, 150] width 11 height 4
click at [110, 157] on input "[DATE]" at bounding box center [114, 159] width 23 height 5
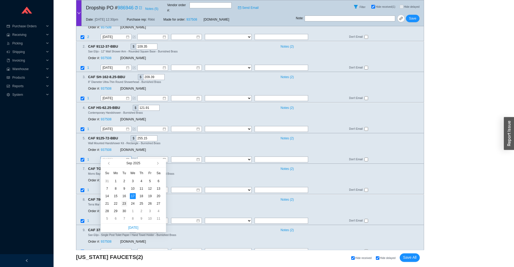
type input "[DATE]"
click at [126, 203] on div "23" at bounding box center [124, 204] width 6 height 6
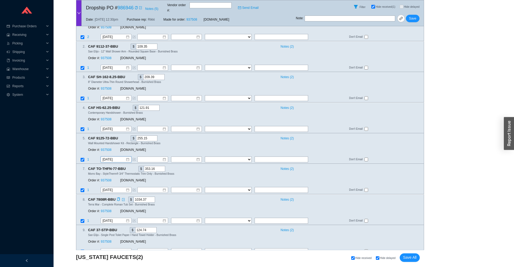
click at [384, 203] on div "Terra Mar - Complete Roman Tub Set - Burnished Brass" at bounding box center [253, 205] width 331 height 4
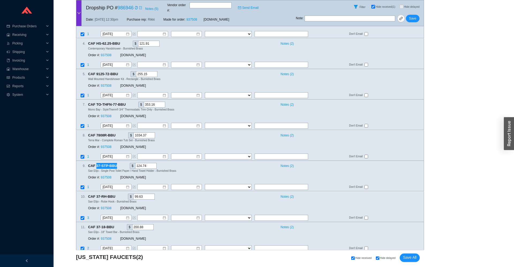
scroll to position [271, 0]
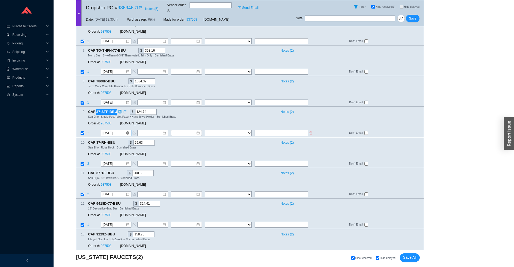
click at [110, 131] on input "[DATE]" at bounding box center [114, 133] width 23 height 5
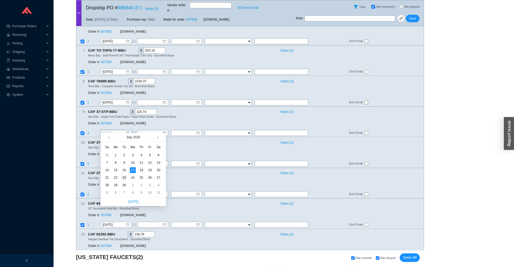
type input "[DATE]"
click at [126, 178] on div "23" at bounding box center [124, 178] width 6 height 6
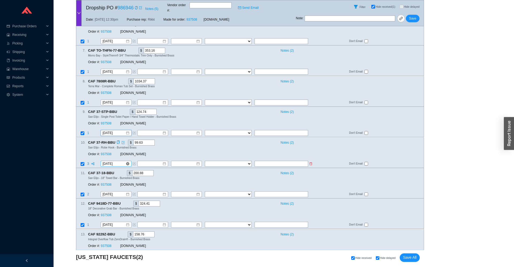
click at [110, 161] on input "[DATE]" at bounding box center [114, 163] width 23 height 5
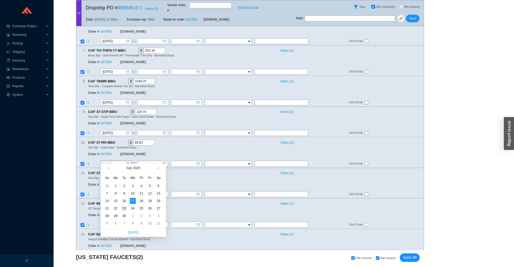
type input "[DATE]"
click at [123, 208] on div "23" at bounding box center [124, 209] width 6 height 6
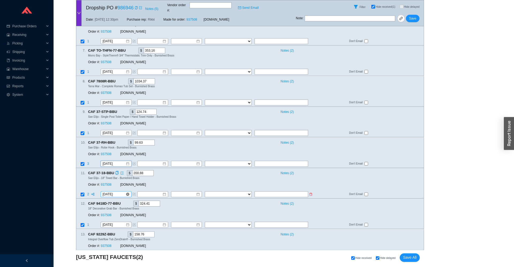
click at [120, 192] on input "[DATE]" at bounding box center [114, 194] width 23 height 5
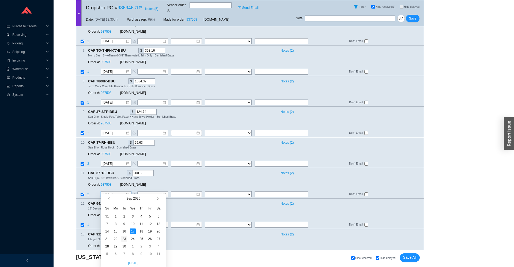
type input "[DATE]"
click at [124, 239] on div "23" at bounding box center [124, 239] width 6 height 6
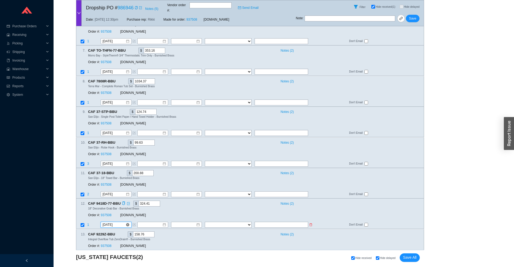
click at [112, 223] on input "[DATE]" at bounding box center [114, 225] width 23 height 5
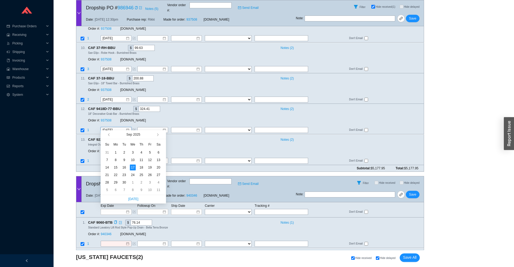
scroll to position [366, 0]
type input "[DATE]"
click at [124, 174] on div "23" at bounding box center [124, 175] width 6 height 6
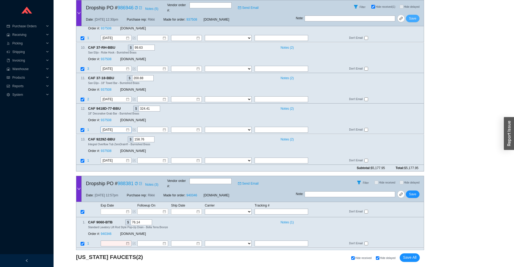
click at [418, 15] on button "Save" at bounding box center [413, 18] width 14 height 7
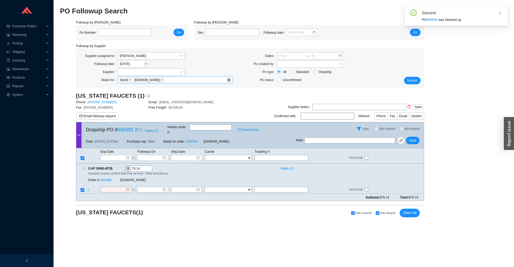
scroll to position [0, 0]
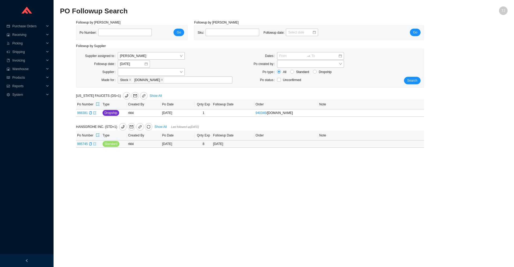
click at [93, 145] on icon "export" at bounding box center [94, 143] width 3 height 3
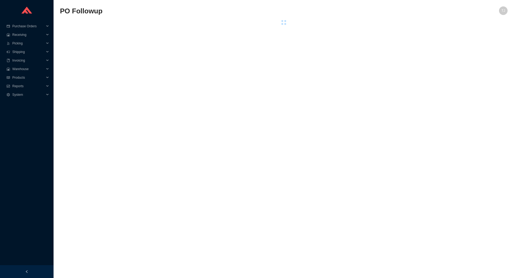
scroll to position [33, 0]
select select "1"
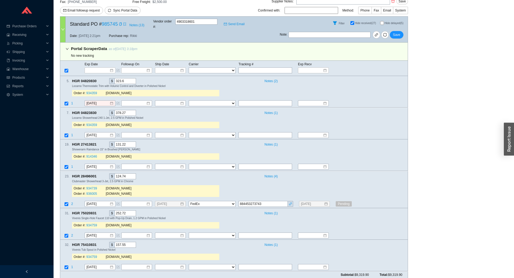
click at [388, 22] on span "Hide delayed (5)" at bounding box center [394, 23] width 19 height 3
click at [384, 22] on input "Hide delayed (5)" at bounding box center [382, 23] width 4 height 4
checkbox input "true"
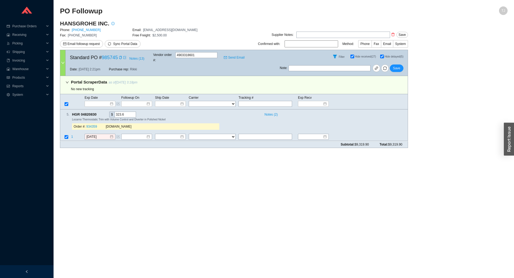
scroll to position [0, 0]
click at [269, 112] on span "Notes ( 2 )" at bounding box center [271, 114] width 13 height 5
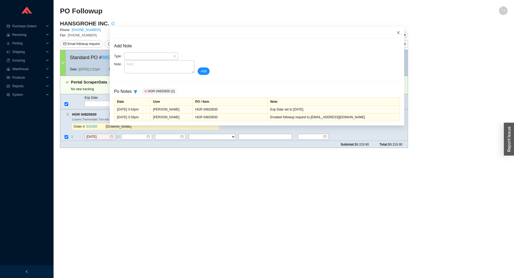
click at [398, 34] on icon "close" at bounding box center [399, 33] width 4 height 4
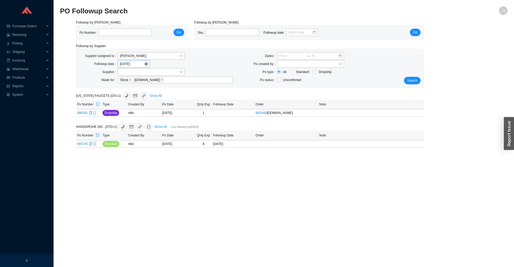
click at [125, 62] on input "[DATE]" at bounding box center [132, 63] width 24 height 5
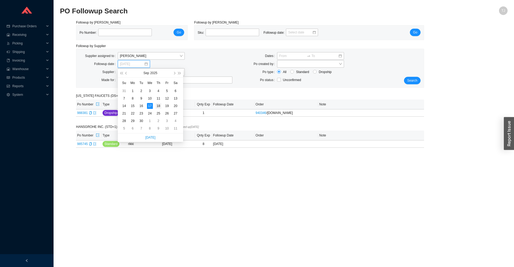
type input "[DATE]"
click at [158, 106] on div "18" at bounding box center [159, 106] width 6 height 6
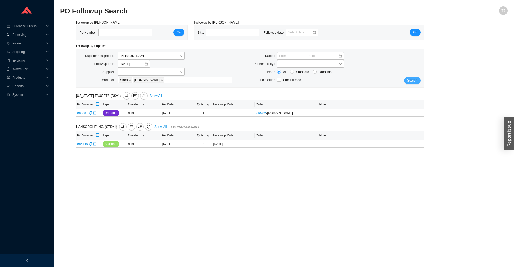
click at [416, 80] on span "Search" at bounding box center [412, 80] width 10 height 5
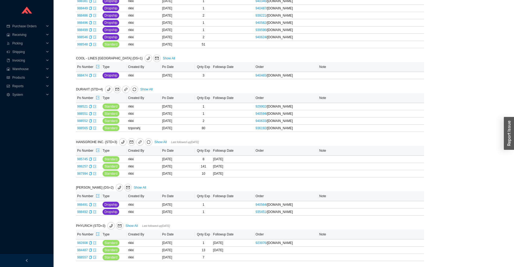
scroll to position [288, 0]
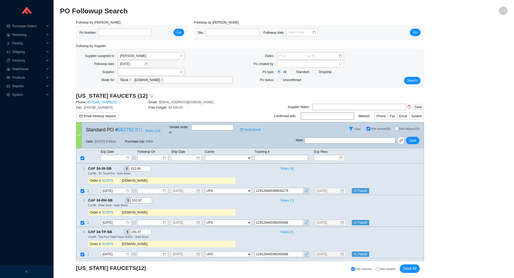
select select "2"
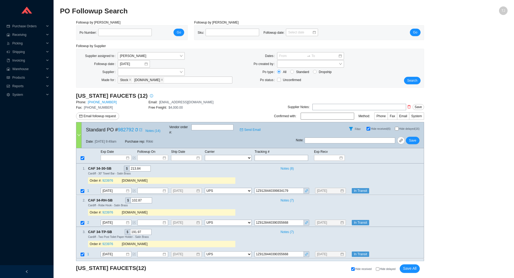
select select "2"
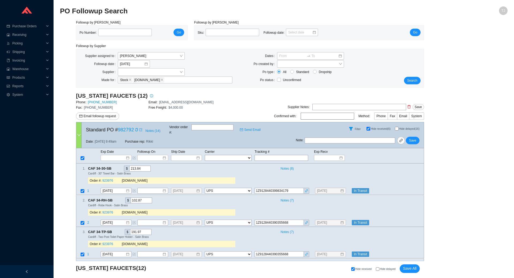
select select "2"
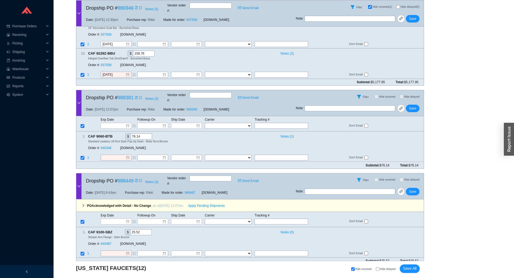
scroll to position [1539, 0]
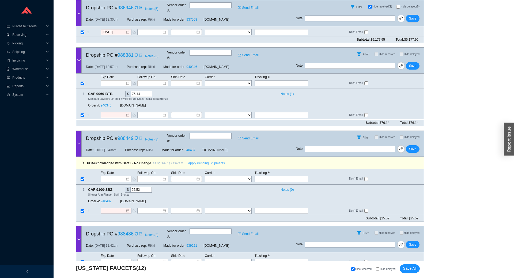
click at [201, 161] on span "Apply Pending Shipments" at bounding box center [206, 163] width 37 height 5
click at [107, 199] on link "940487" at bounding box center [106, 201] width 11 height 4
click at [412, 146] on span "Save" at bounding box center [412, 148] width 7 height 5
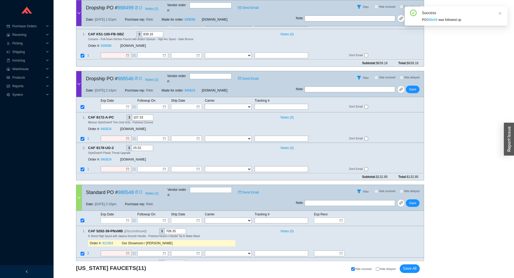
scroll to position [1492, 0]
